Goal: Entertainment & Leisure: Consume media (video, audio)

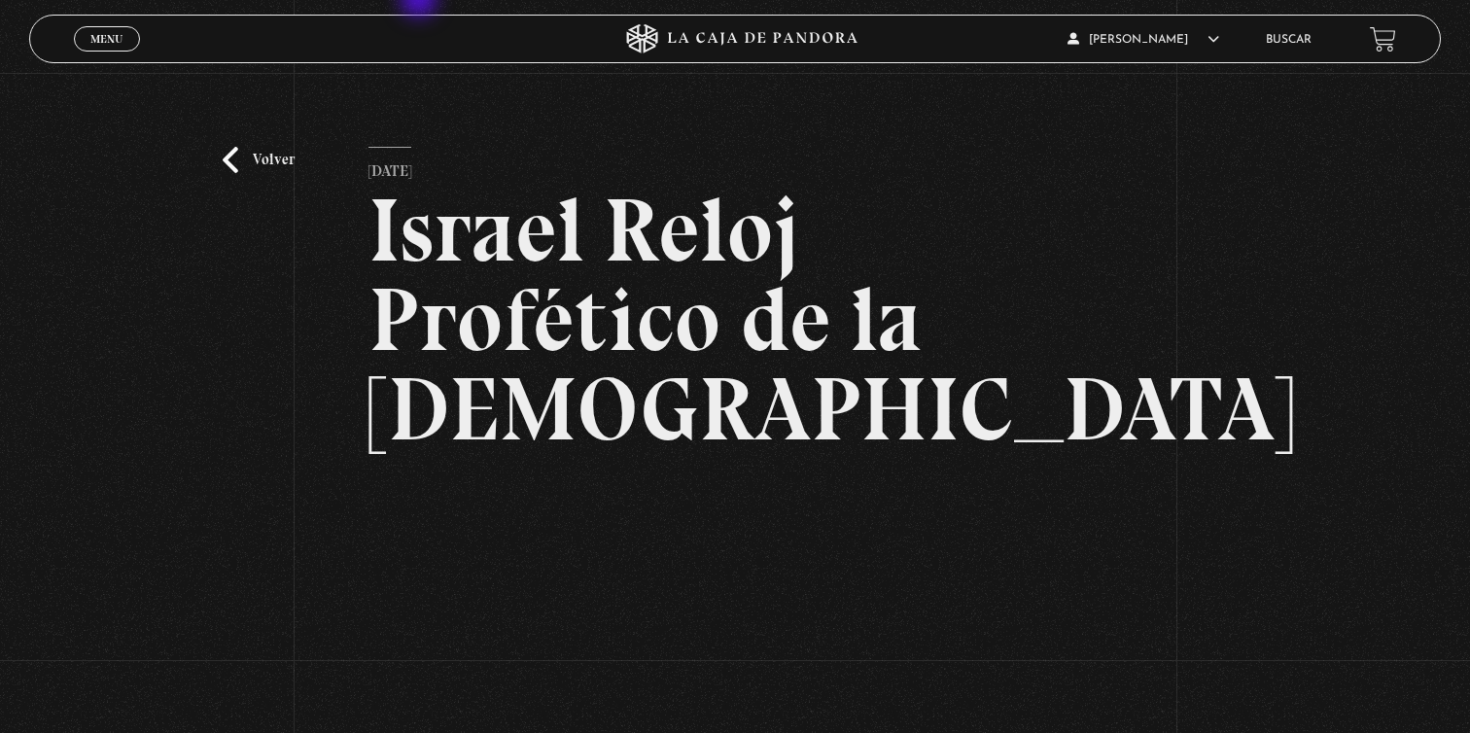
scroll to position [210, 0]
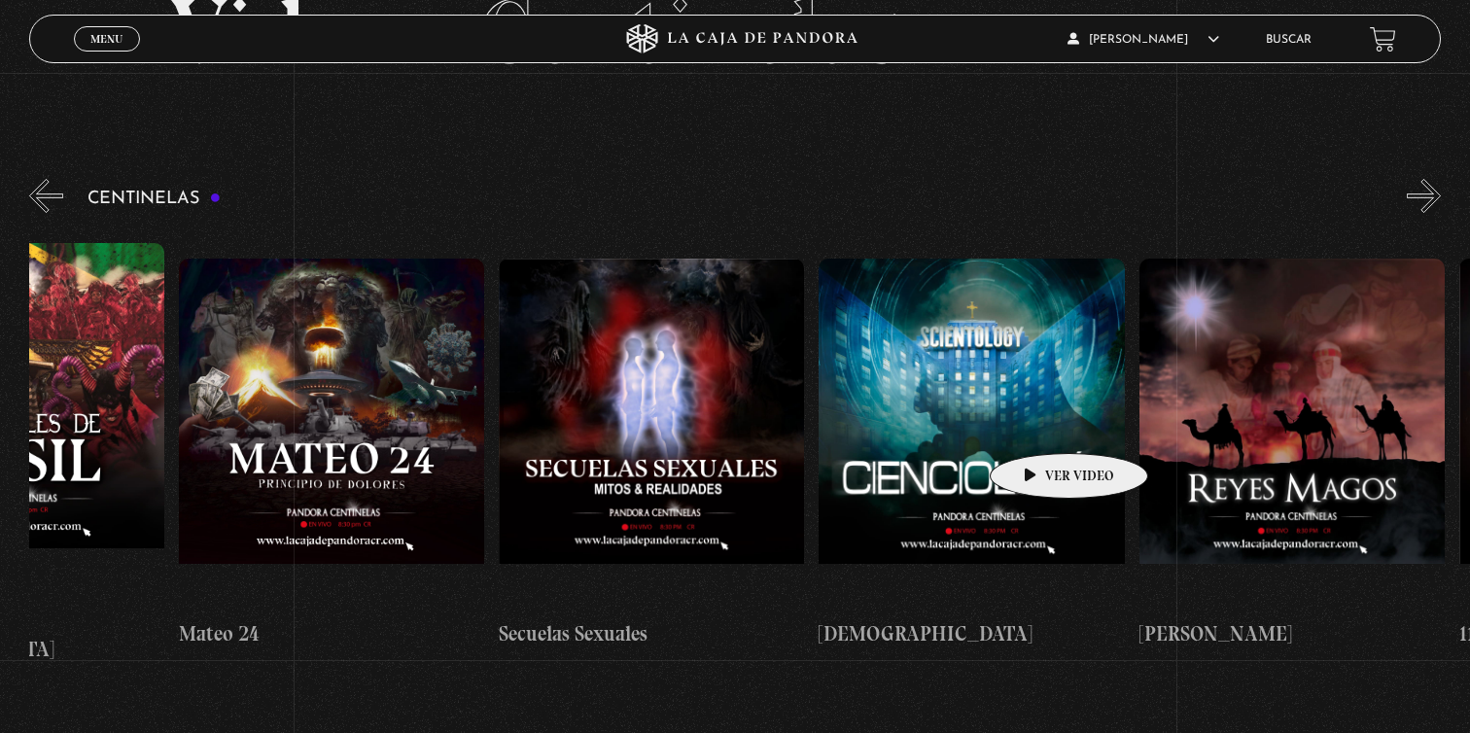
scroll to position [0, 14251]
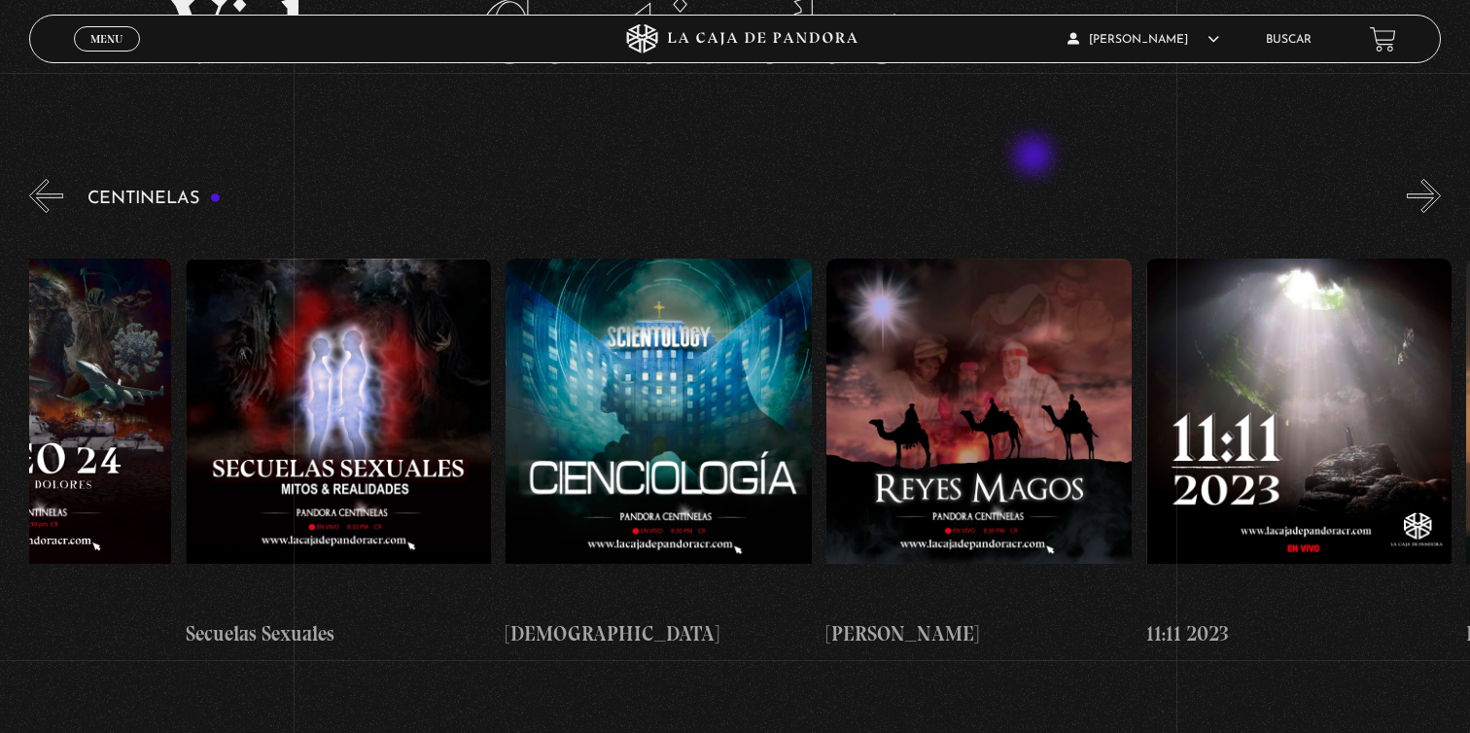
click at [1035, 157] on section "Videos Centinelas" at bounding box center [735, 56] width 1470 height 238
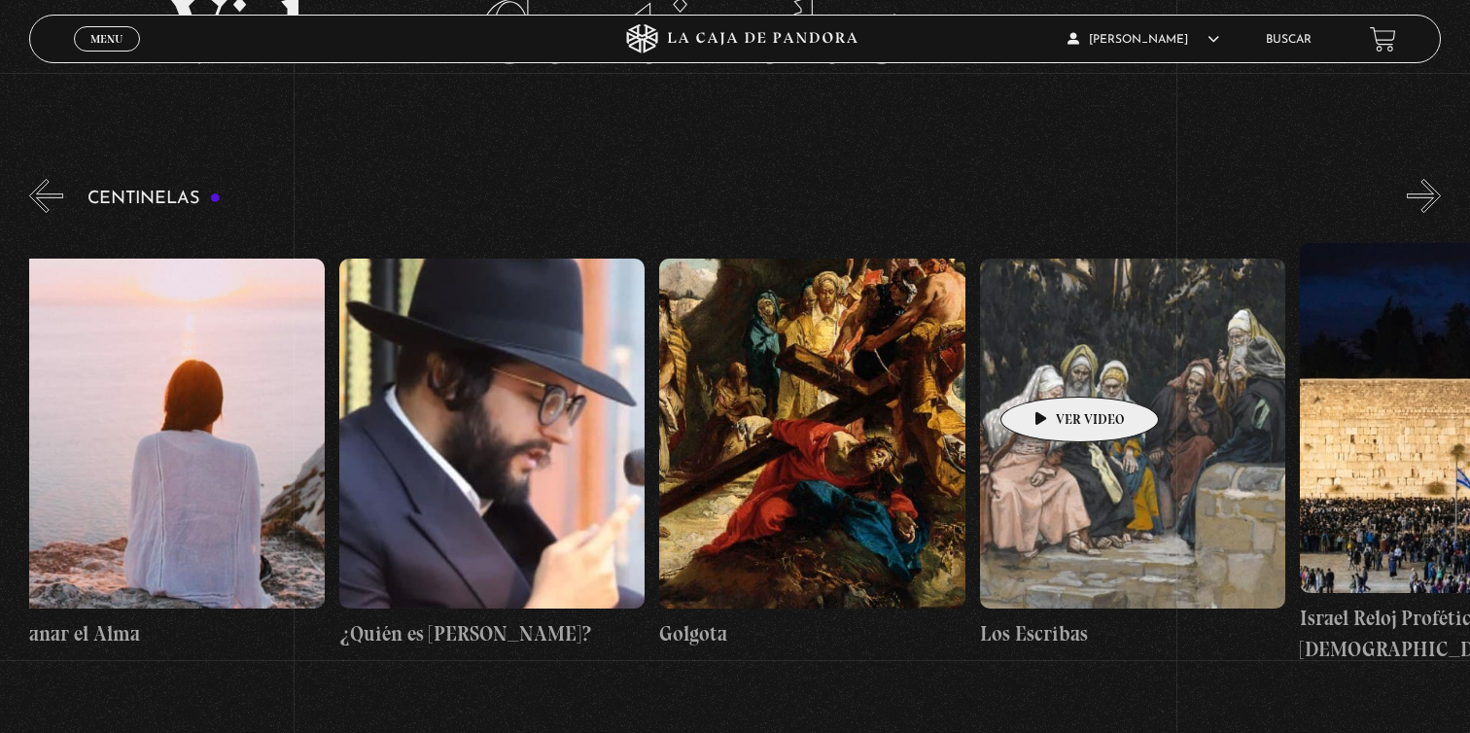
scroll to position [0, 35378]
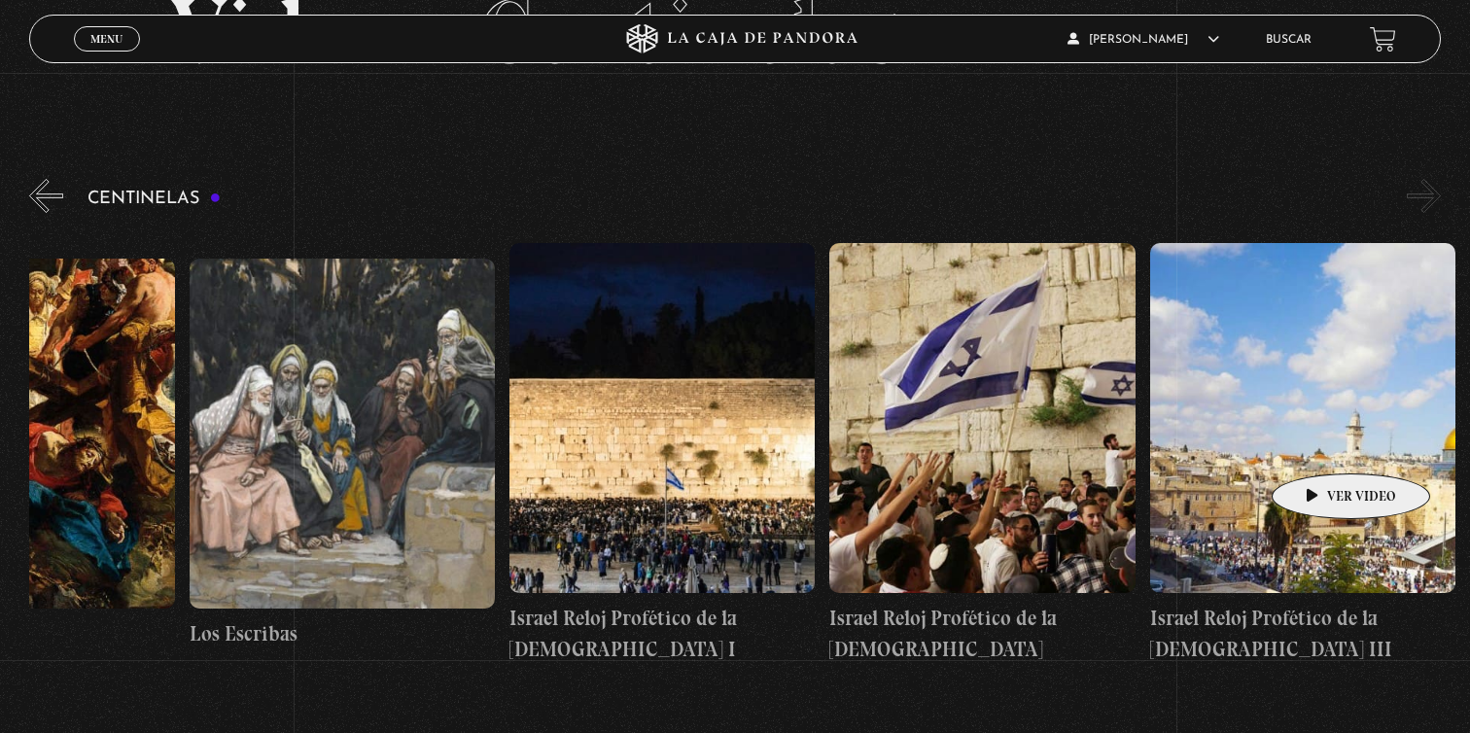
click at [1320, 443] on figure at bounding box center [1302, 418] width 305 height 350
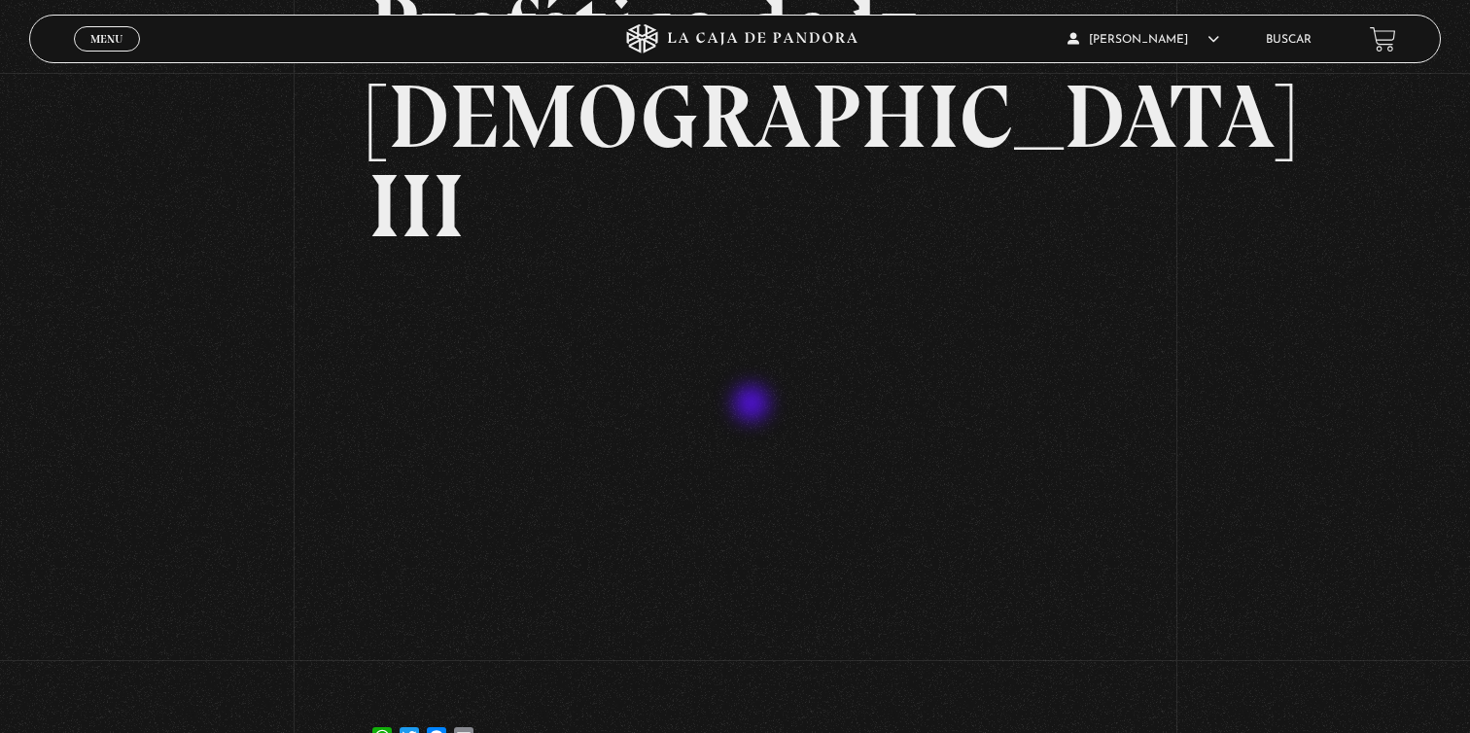
scroll to position [312, 0]
